Goal: Transaction & Acquisition: Download file/media

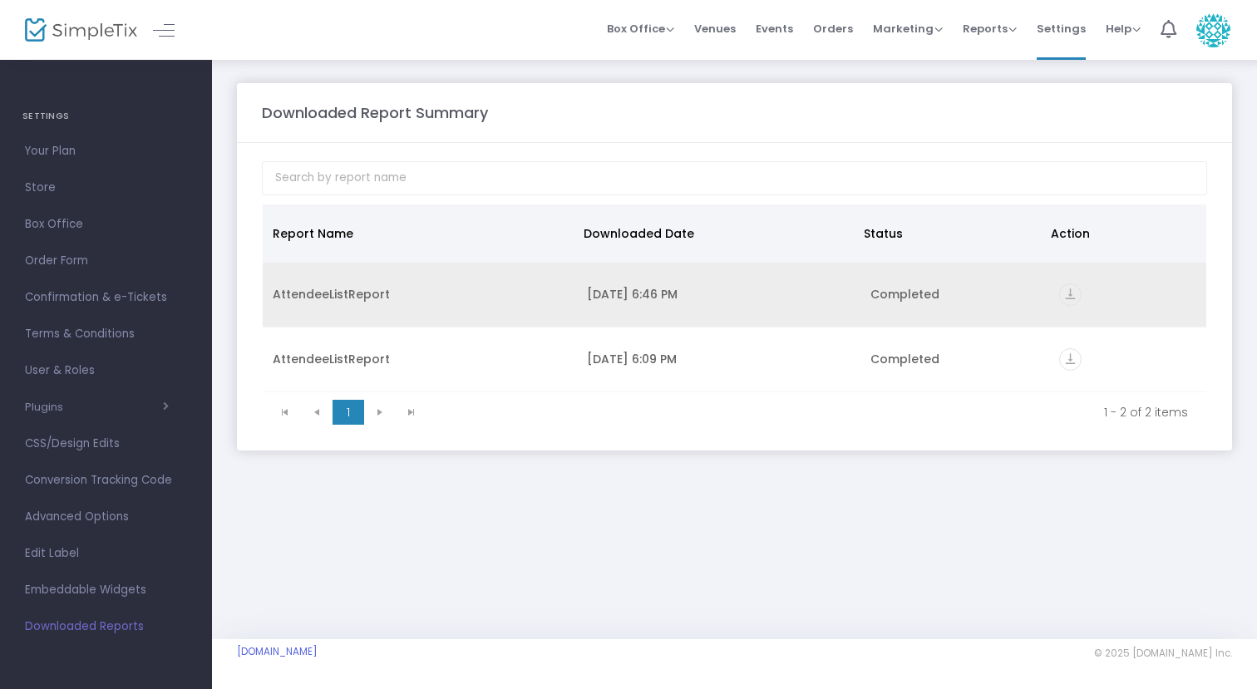
click at [1068, 295] on icon "vertical_align_bottom" at bounding box center [1070, 295] width 22 height 22
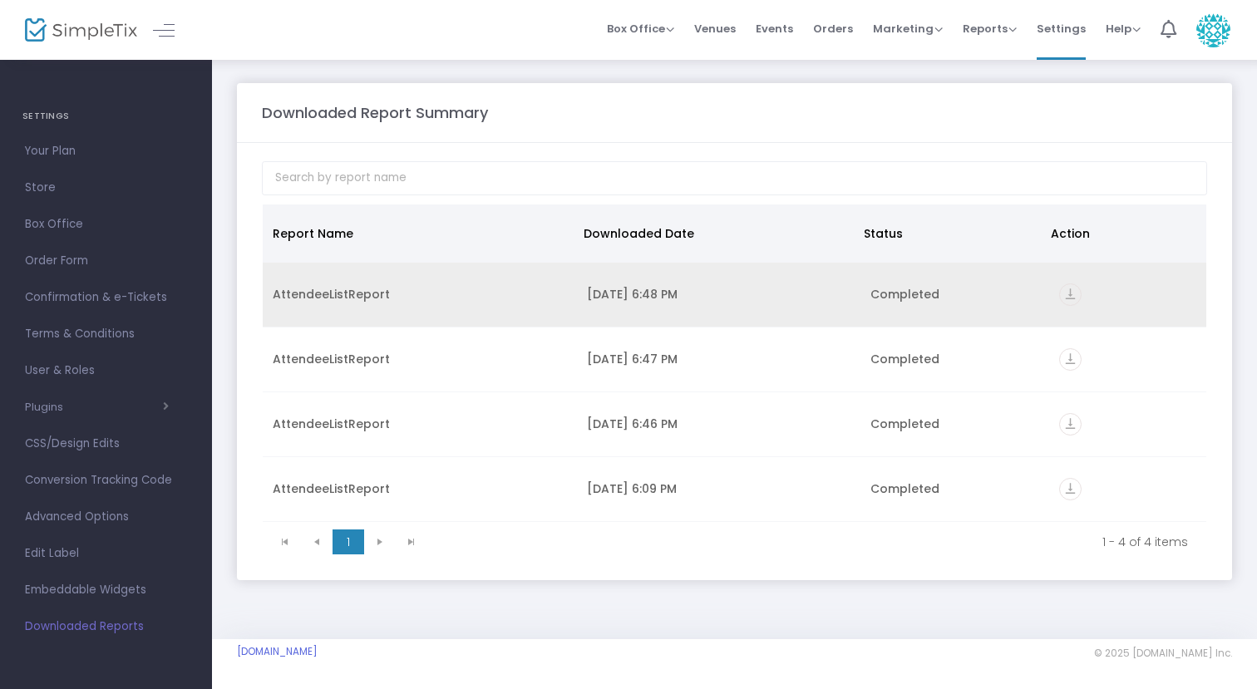
click at [1058, 298] on td "vertical_align_bottom" at bounding box center [1127, 295] width 157 height 65
click at [1064, 294] on icon "vertical_align_bottom" at bounding box center [1070, 295] width 22 height 22
